Goal: Task Accomplishment & Management: Manage account settings

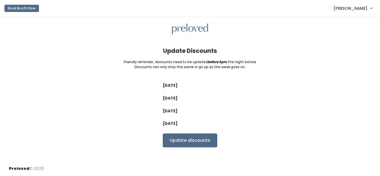
select select "25%"
